Goal: Find contact information: Find contact information

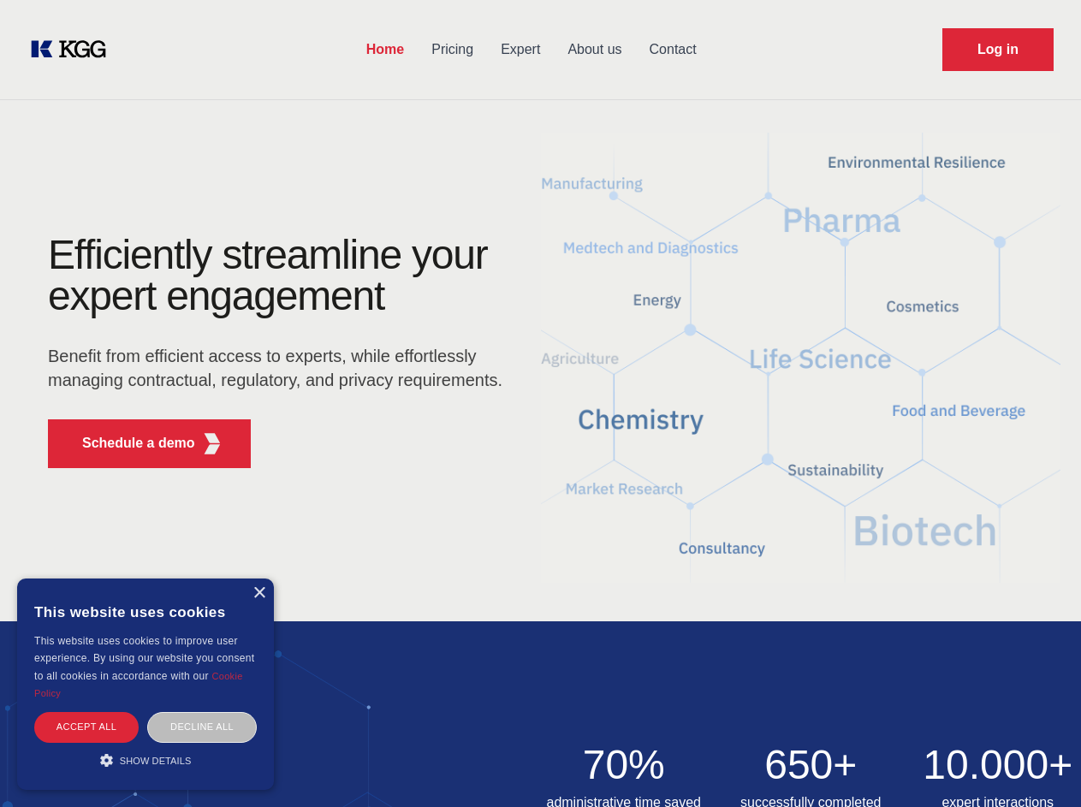
click at [540, 403] on div "Efficiently streamline your expert engagement Benefit from efficient access to …" at bounding box center [281, 357] width 520 height 247
click at [128, 443] on p "Schedule a demo" at bounding box center [138, 443] width 113 height 21
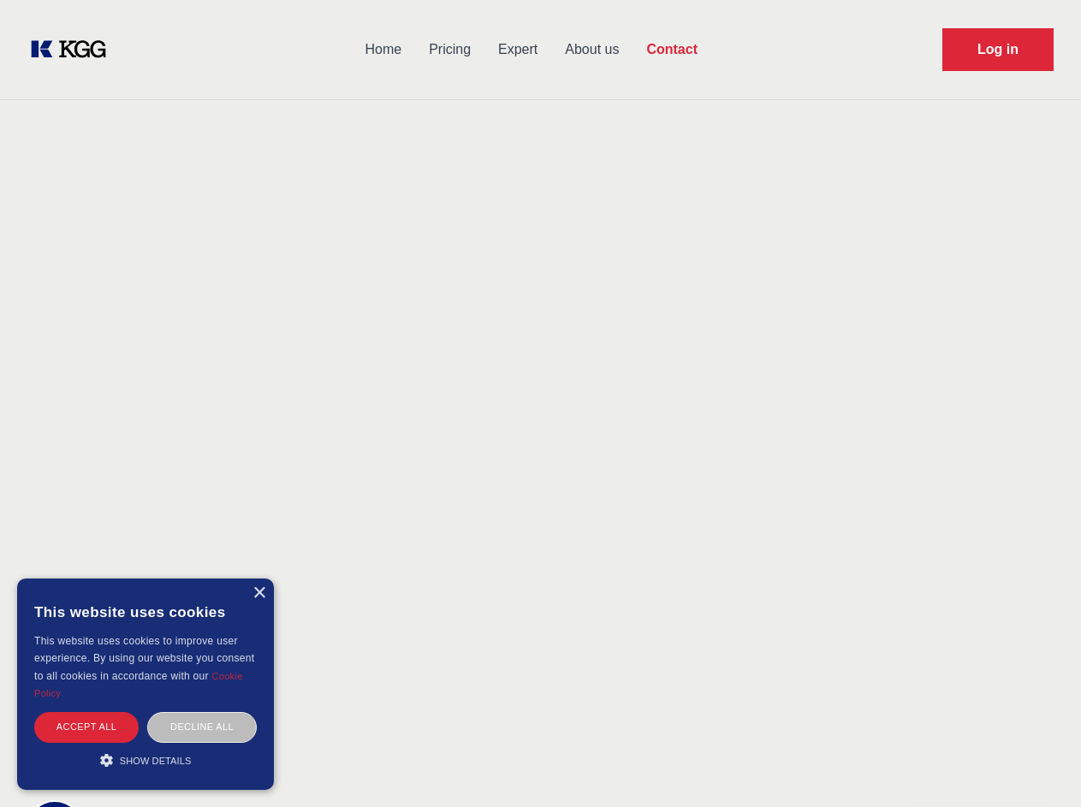
click at [258, 593] on div "× This website uses cookies This website uses cookies to improve user experienc…" at bounding box center [145, 683] width 257 height 211
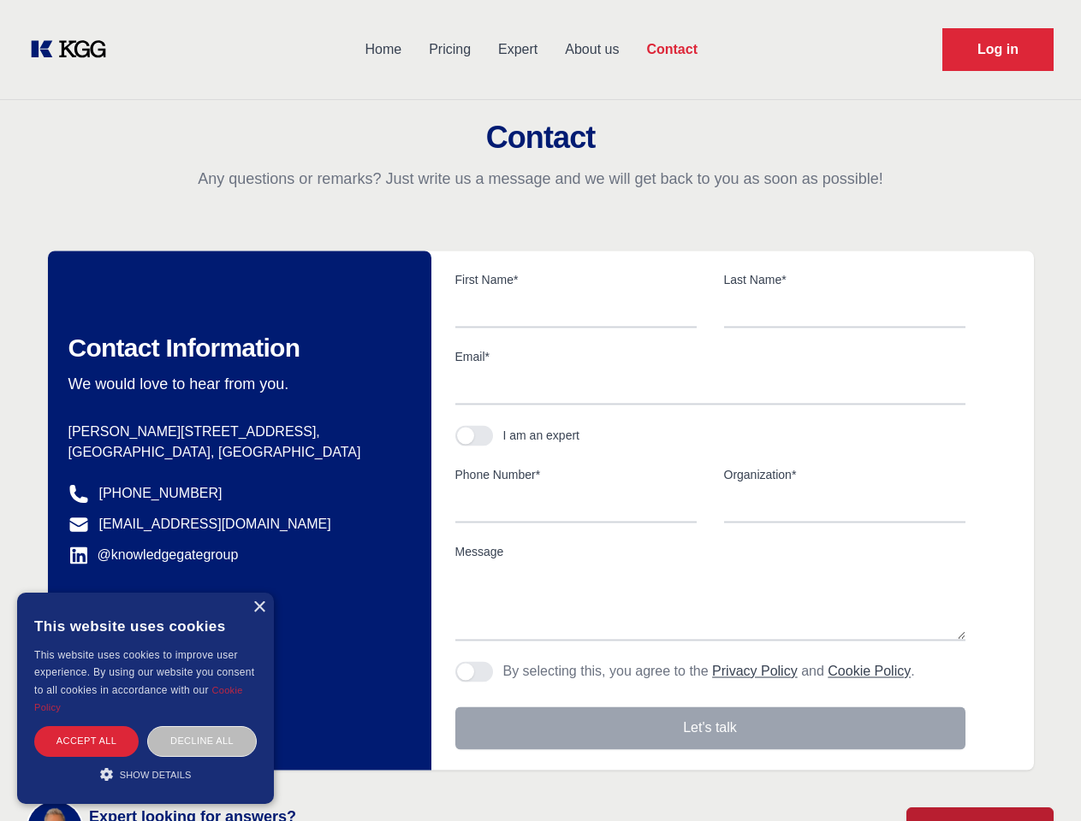
click at [86, 726] on div "Accept all" at bounding box center [86, 741] width 104 height 30
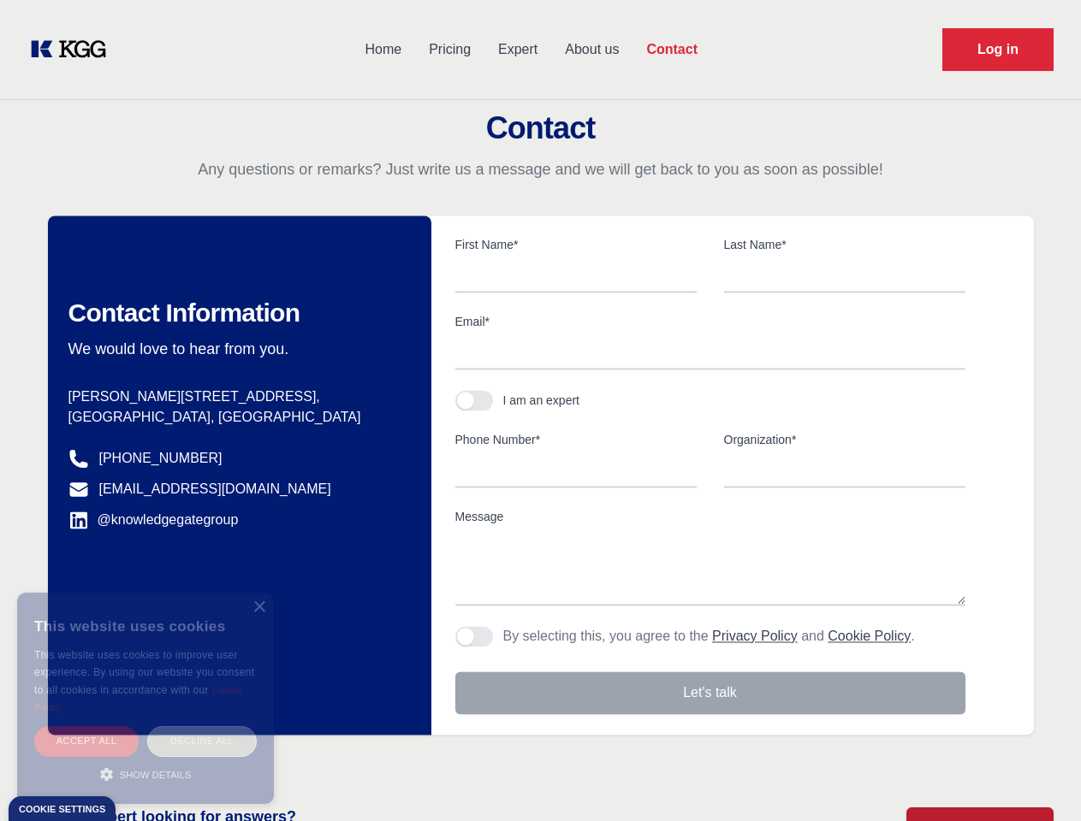
click at [202, 726] on div "Decline all" at bounding box center [202, 741] width 110 height 30
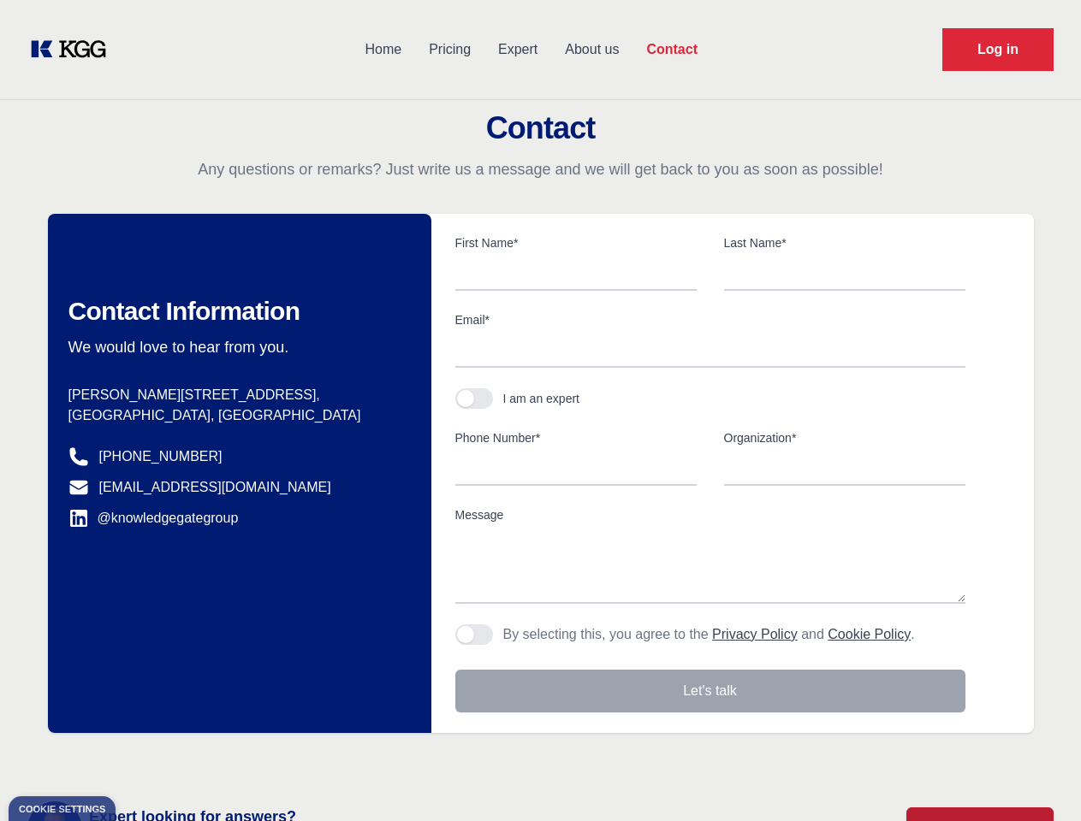
click at [145, 760] on main "Contact Any questions or remarks? Just write us a message and we will get back …" at bounding box center [540, 445] width 1081 height 891
